Goal: Task Accomplishment & Management: Use online tool/utility

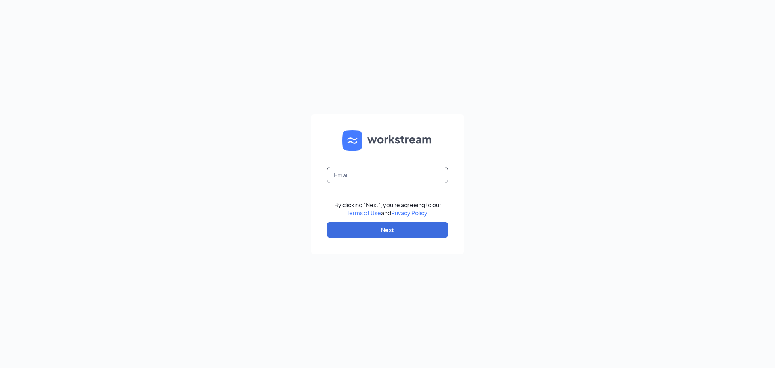
click at [363, 172] on input "text" at bounding box center [387, 175] width 121 height 16
type input "georgeswaco2@gmail.com"
click at [359, 232] on button "Next" at bounding box center [387, 230] width 121 height 16
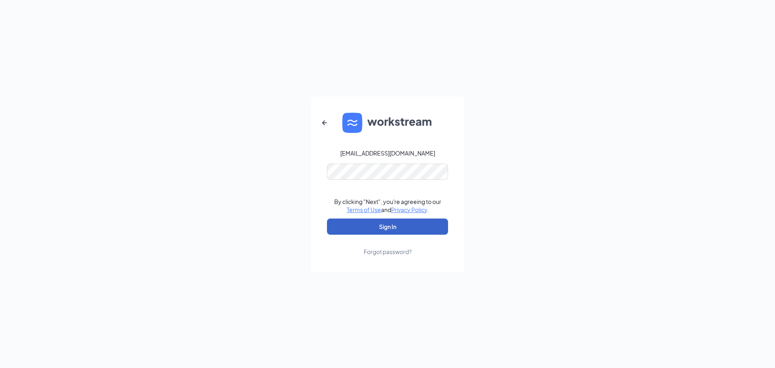
click at [401, 231] on button "Sign In" at bounding box center [387, 227] width 121 height 16
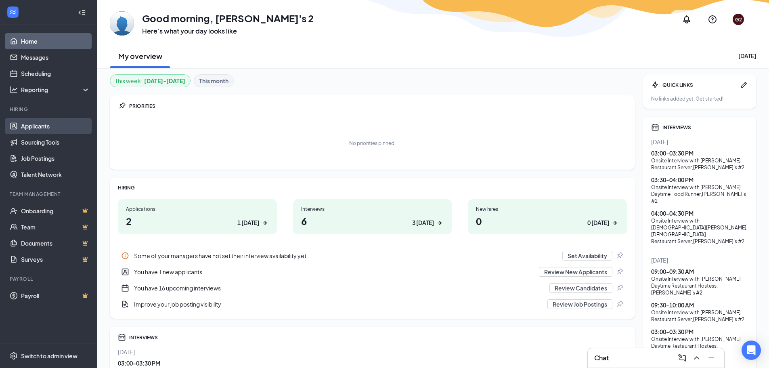
click at [35, 125] on link "Applicants" at bounding box center [55, 126] width 69 height 16
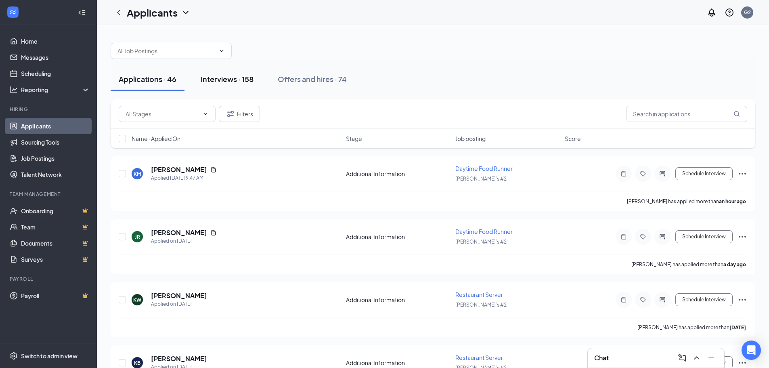
click at [221, 80] on div "Interviews · 158" at bounding box center [227, 79] width 53 height 10
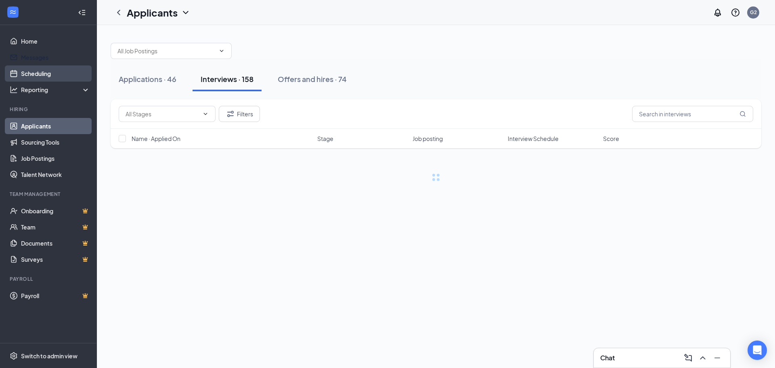
click at [30, 70] on link "Scheduling" at bounding box center [55, 73] width 69 height 16
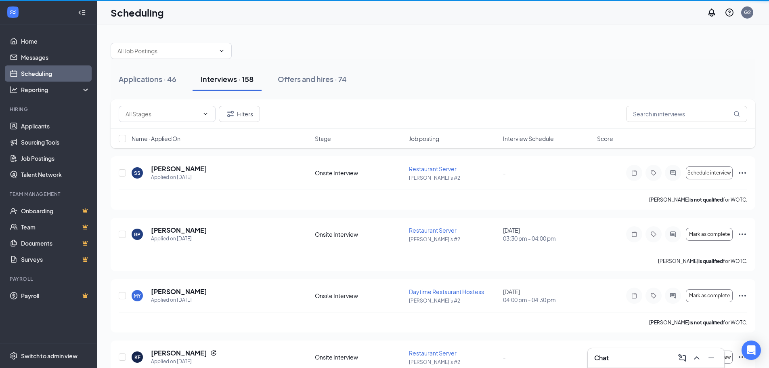
click at [31, 71] on link "Scheduling" at bounding box center [55, 73] width 69 height 16
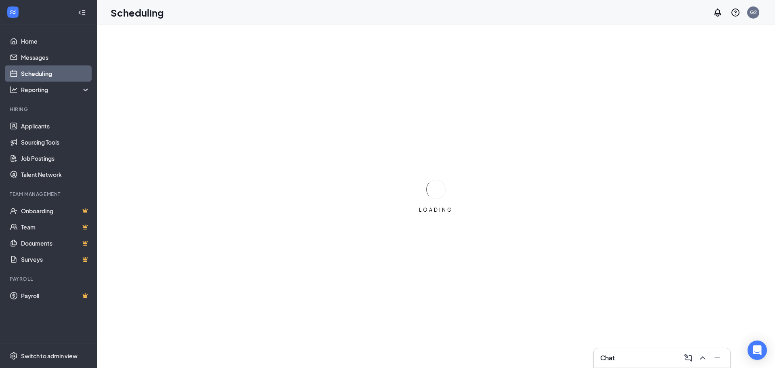
click at [31, 71] on link "Scheduling" at bounding box center [55, 73] width 69 height 16
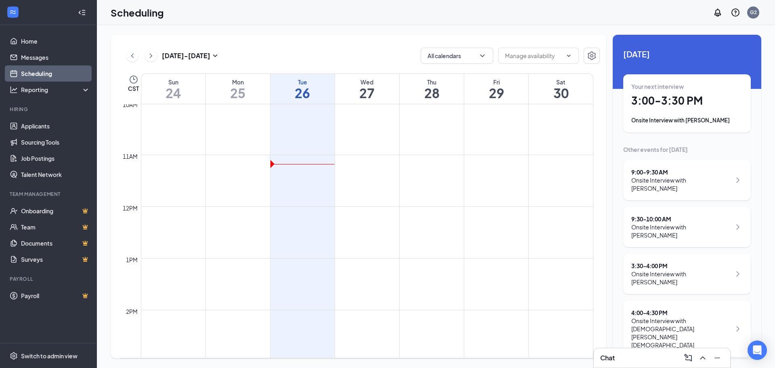
scroll to position [437, 0]
